Goal: Find contact information: Find contact information

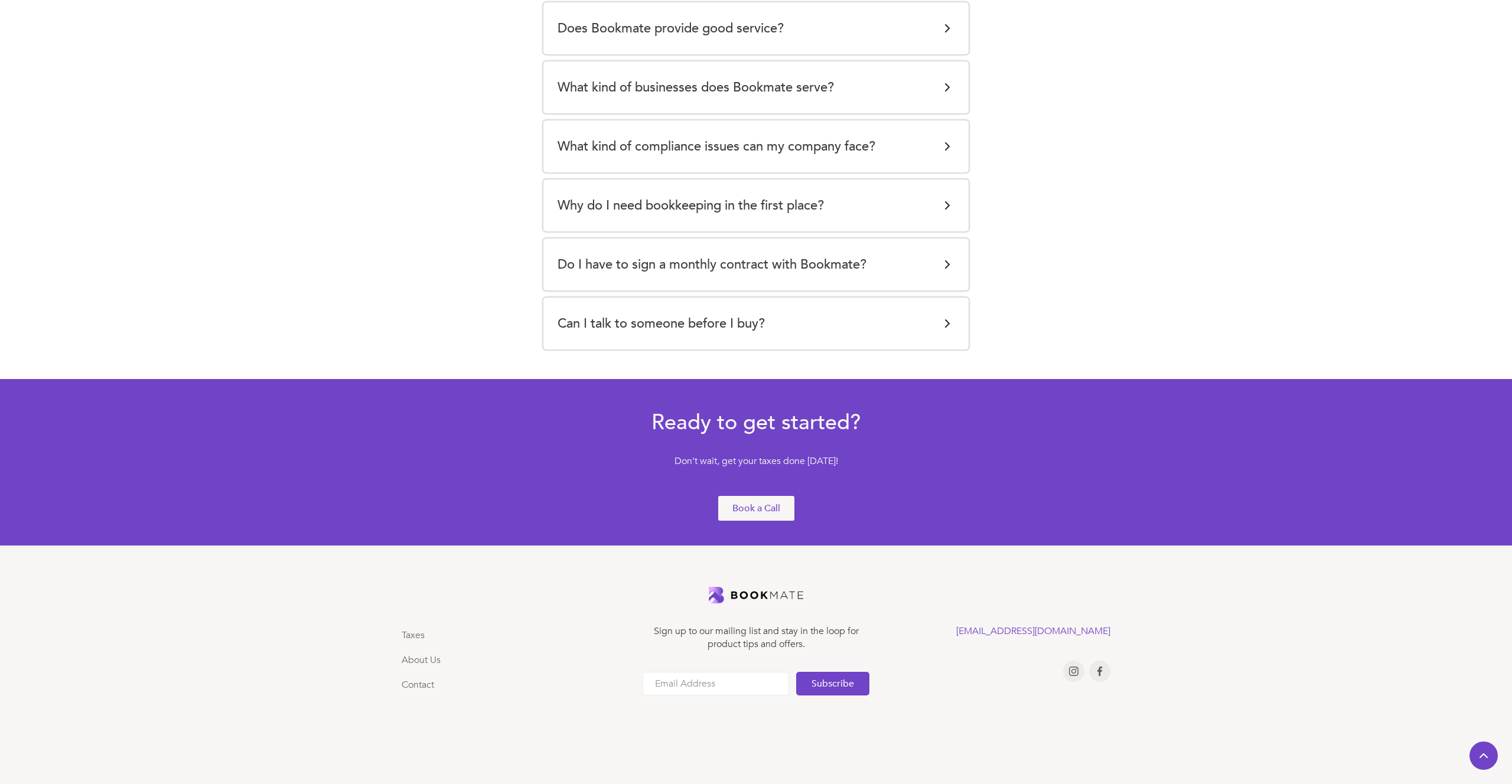
scroll to position [2294, 0]
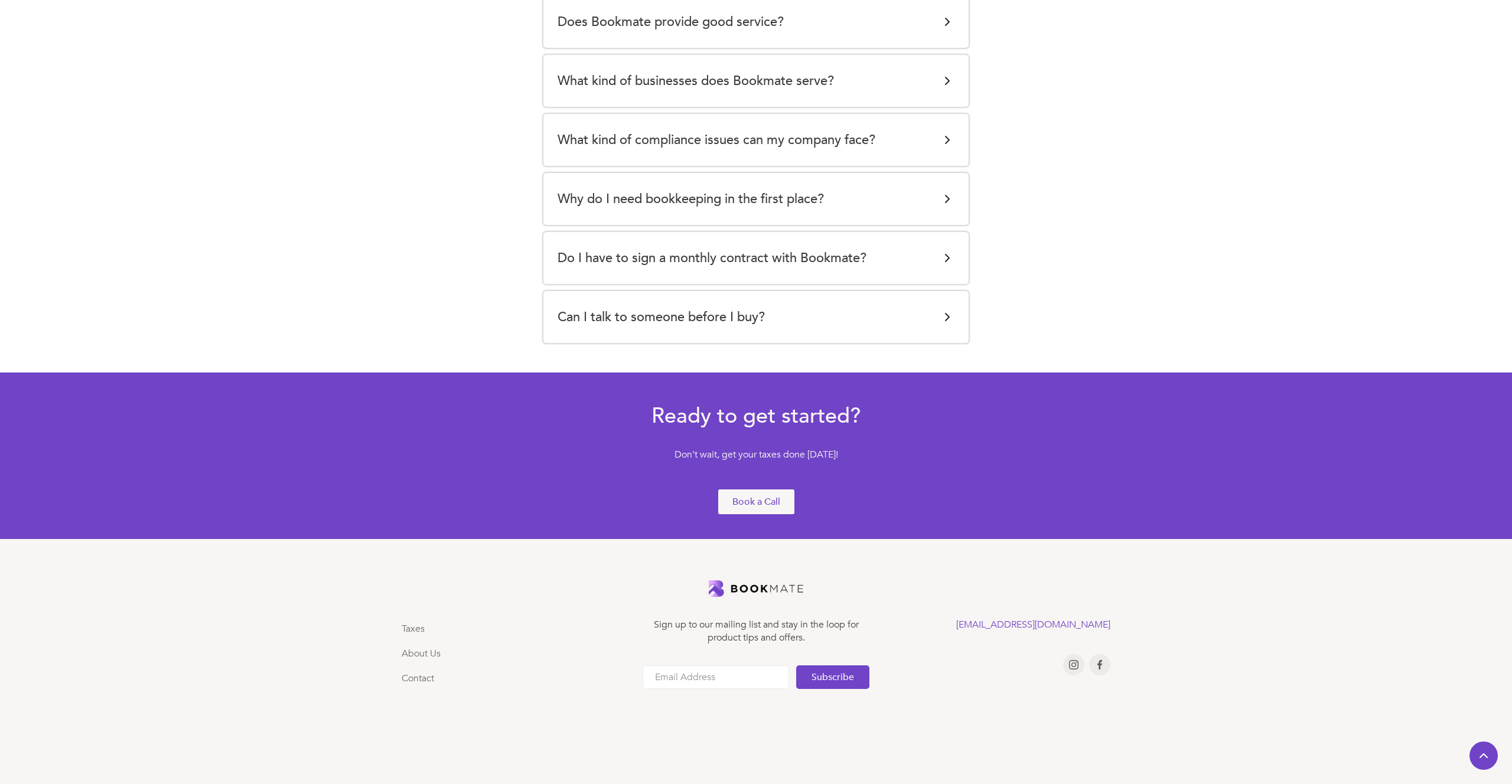
click at [778, 307] on div "Can I talk to someone before I buy?" at bounding box center [756, 317] width 397 height 24
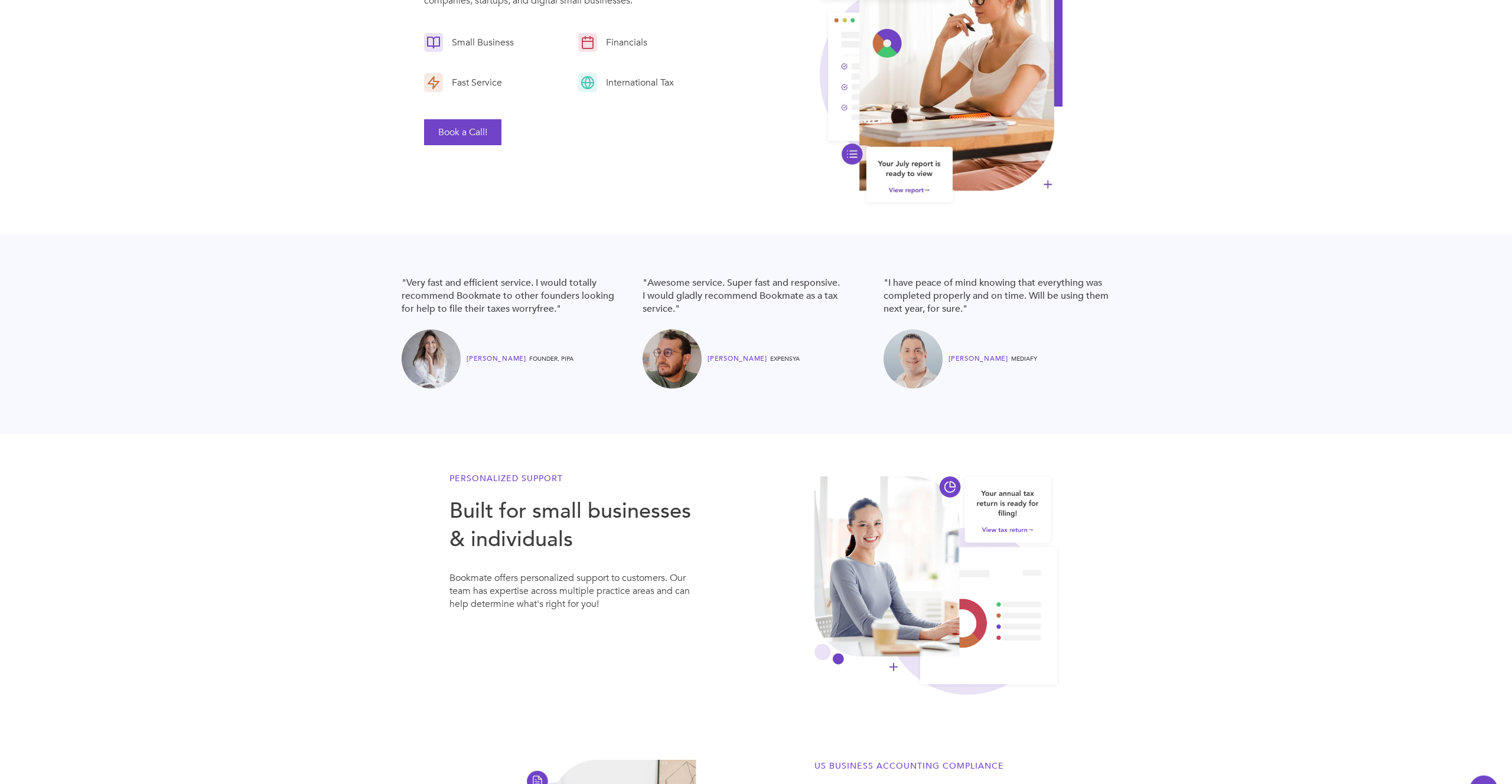
scroll to position [0, 0]
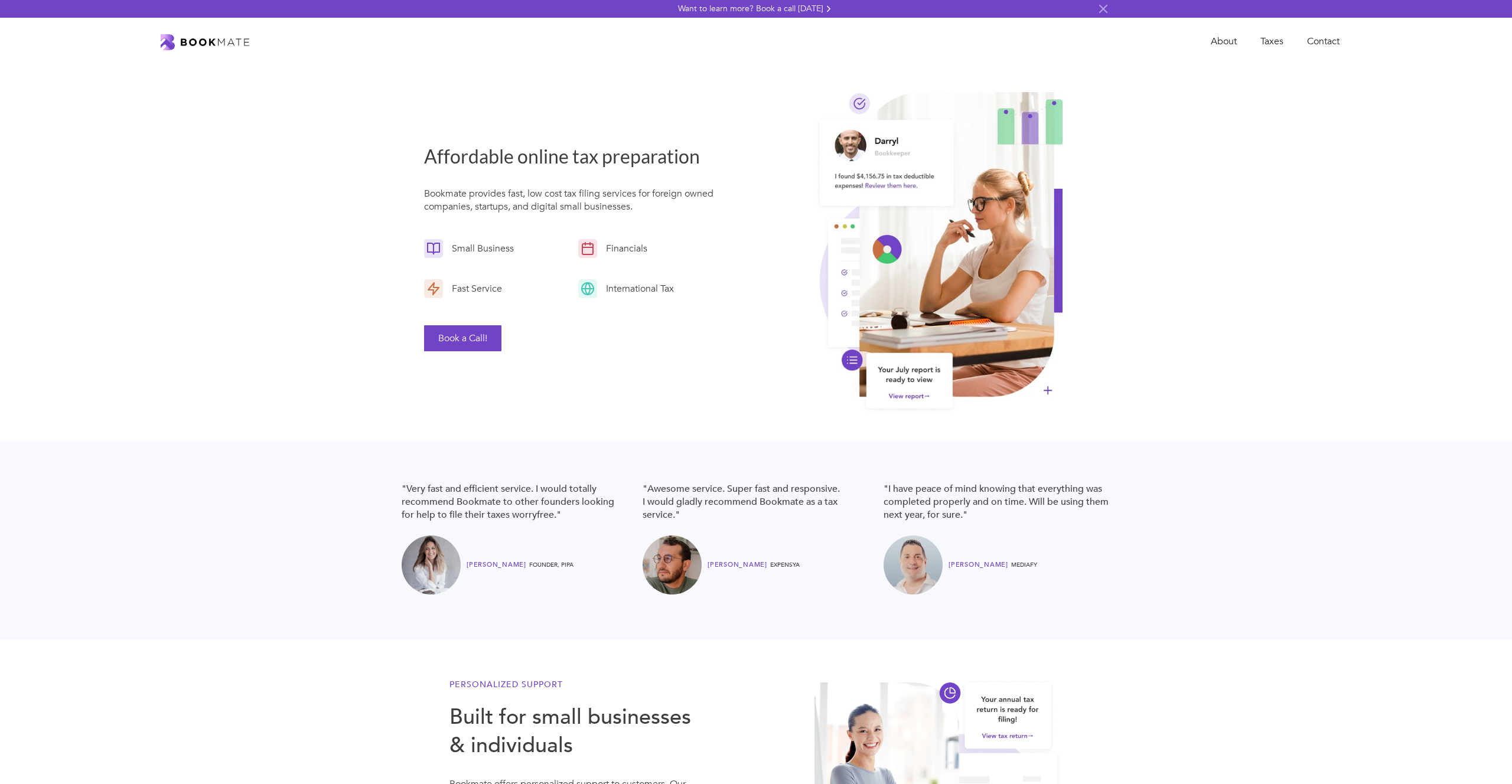
click at [453, 346] on button "Book a Call!" at bounding box center [462, 338] width 77 height 26
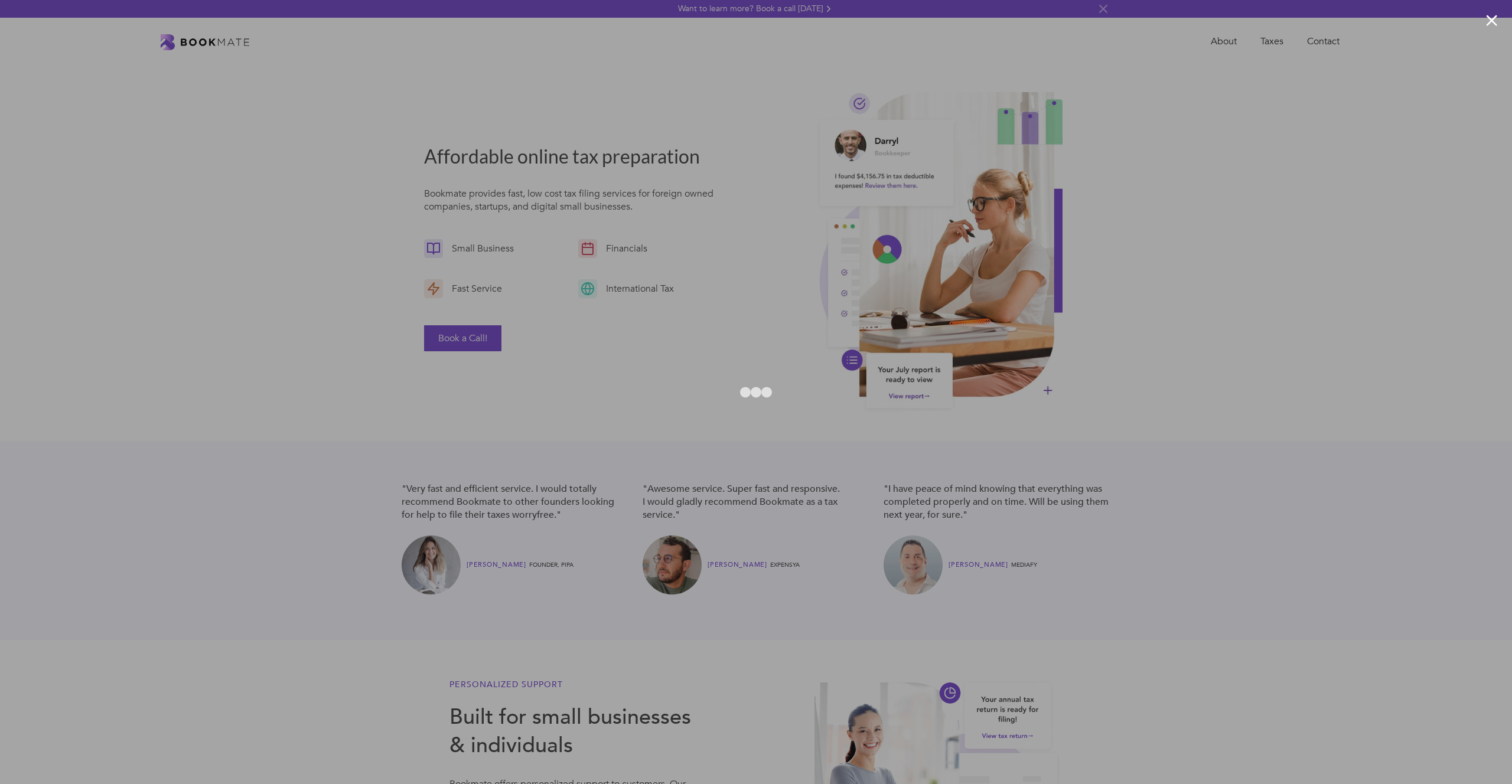
type input "[EMAIL_ADDRESS][DOMAIN_NAME]"
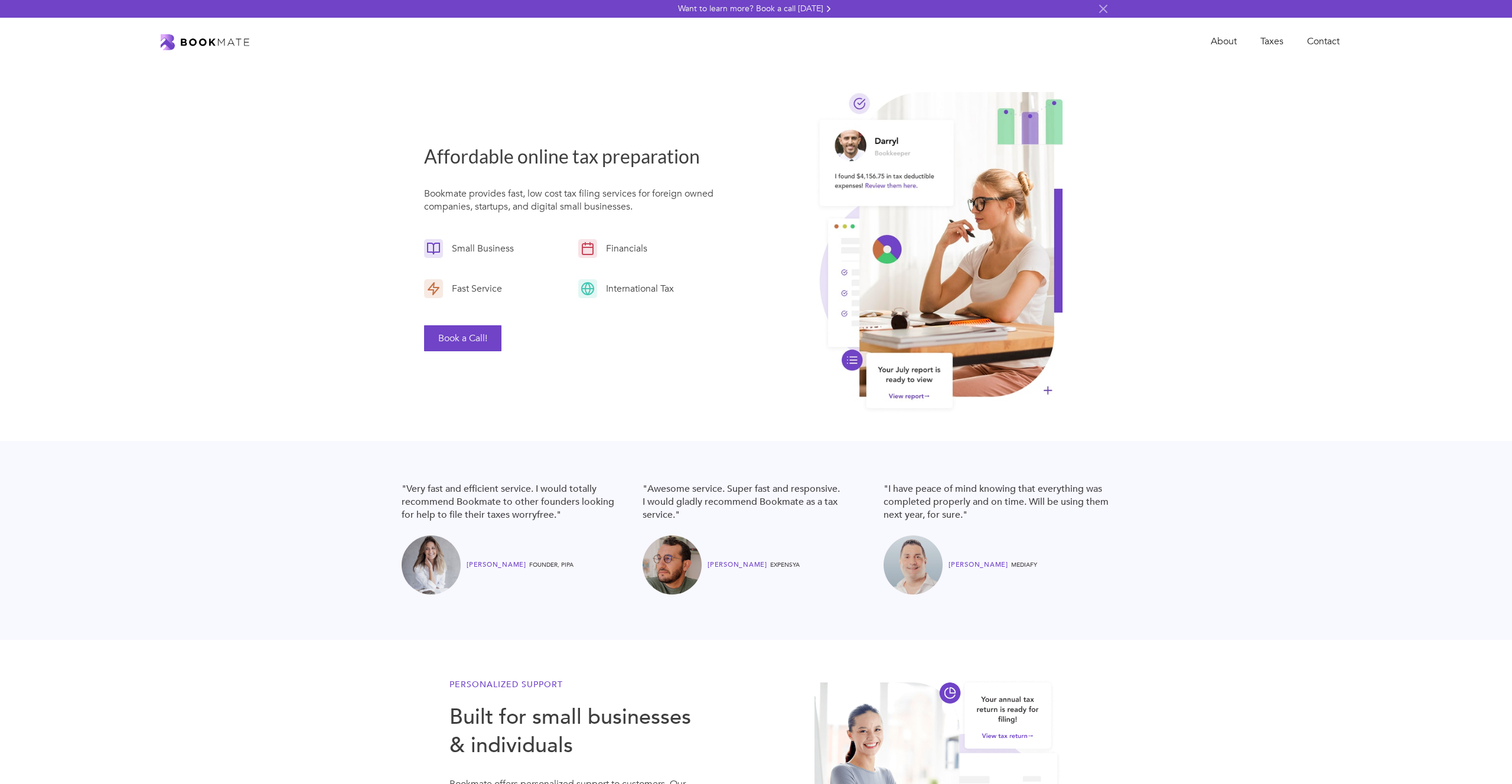
click at [221, 82] on div "Affordable online tax preparation Bookmate provides fast, low cost tax filing s…" at bounding box center [756, 254] width 1512 height 376
